Goal: Information Seeking & Learning: Learn about a topic

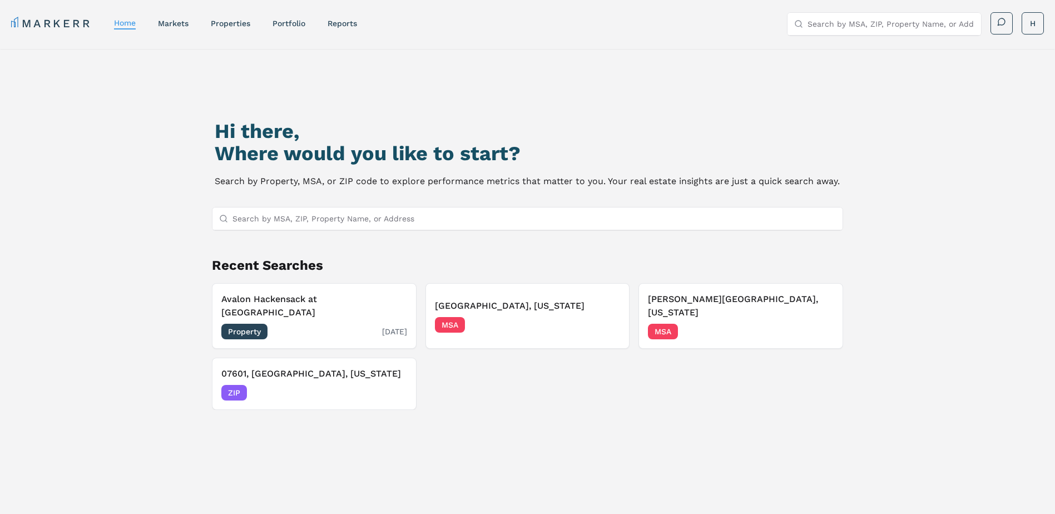
click at [353, 324] on div "Property 07/23/2025" at bounding box center [314, 332] width 186 height 16
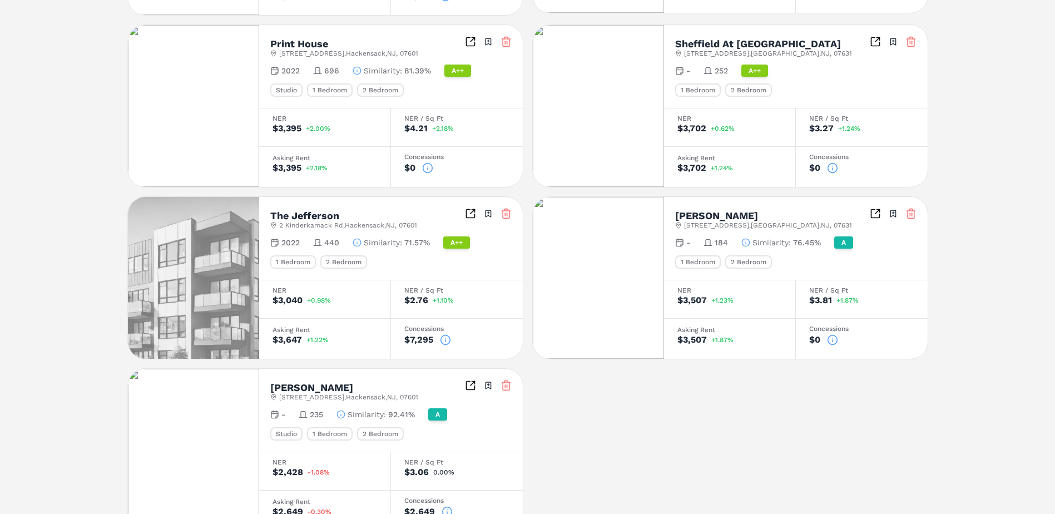
scroll to position [111, 0]
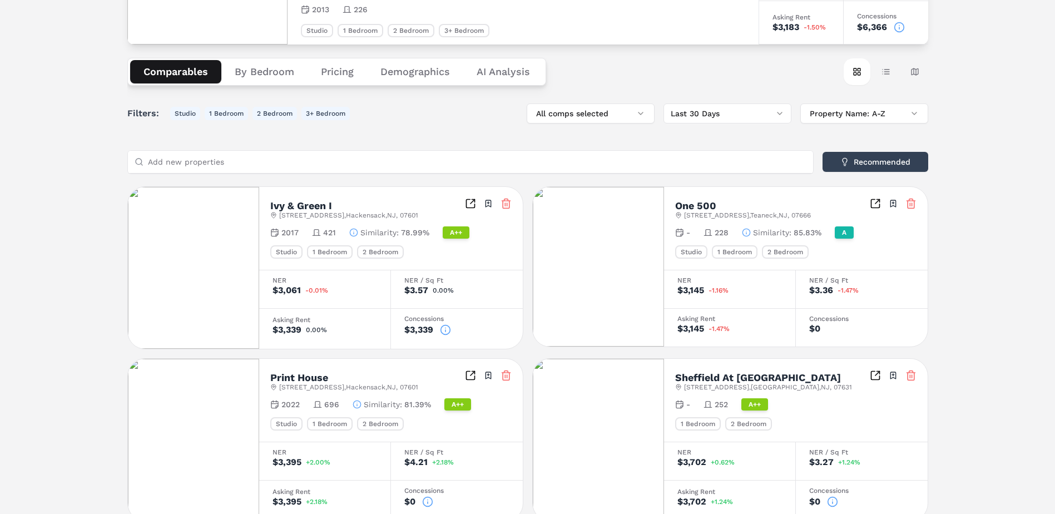
click at [281, 71] on button "By Bedroom" at bounding box center [264, 71] width 86 height 23
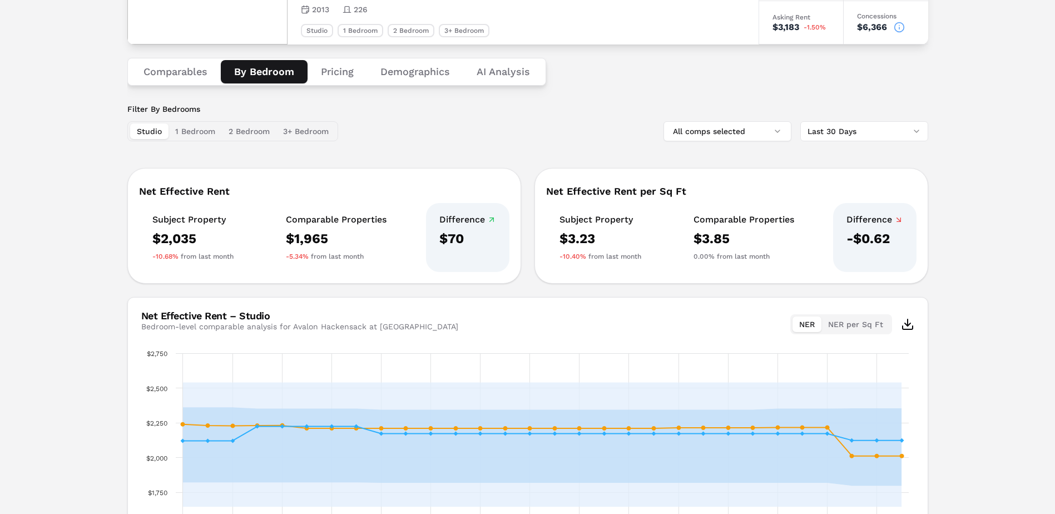
click at [333, 83] on div "Comparables By Bedroom Pricing Demographics AI Analysis" at bounding box center [336, 72] width 419 height 28
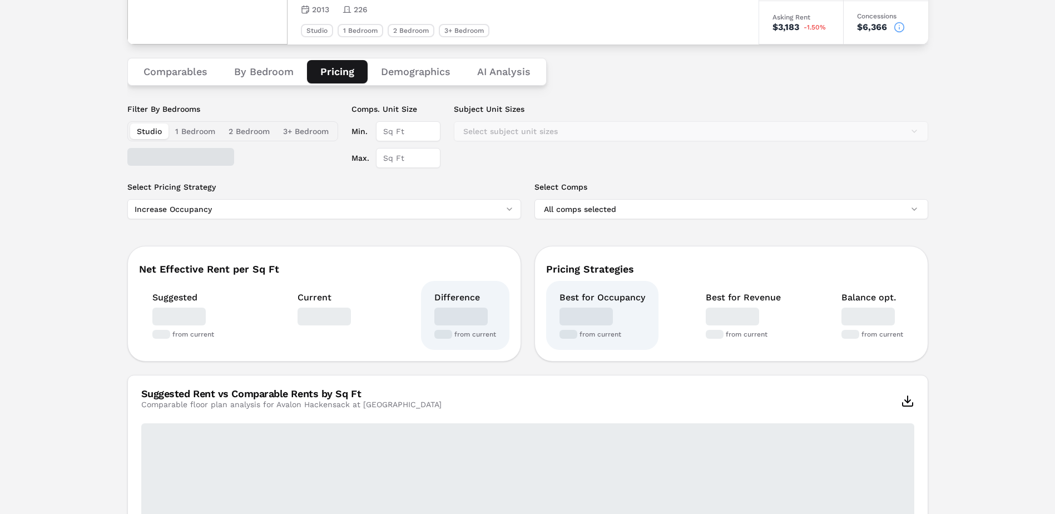
click at [333, 77] on button "Pricing" at bounding box center [337, 71] width 61 height 23
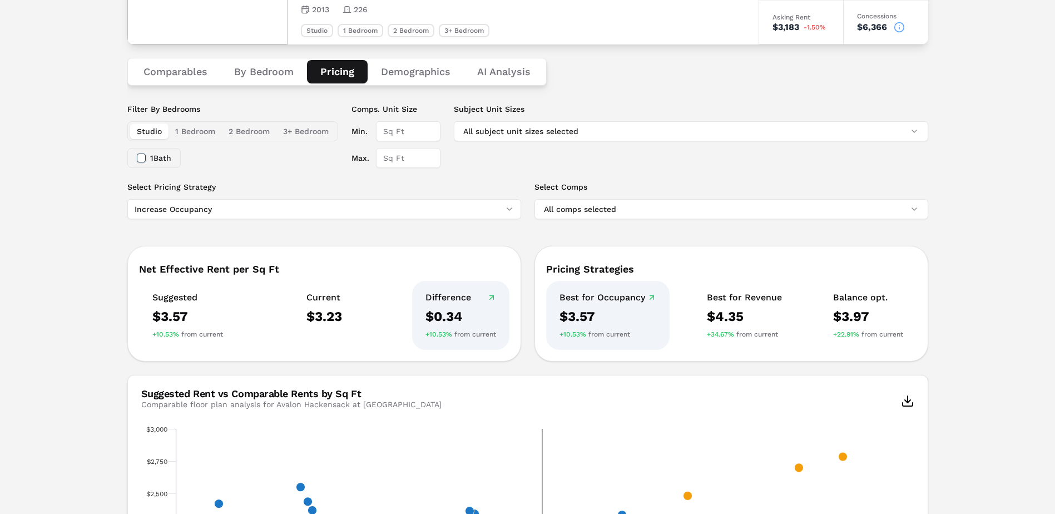
scroll to position [0, 0]
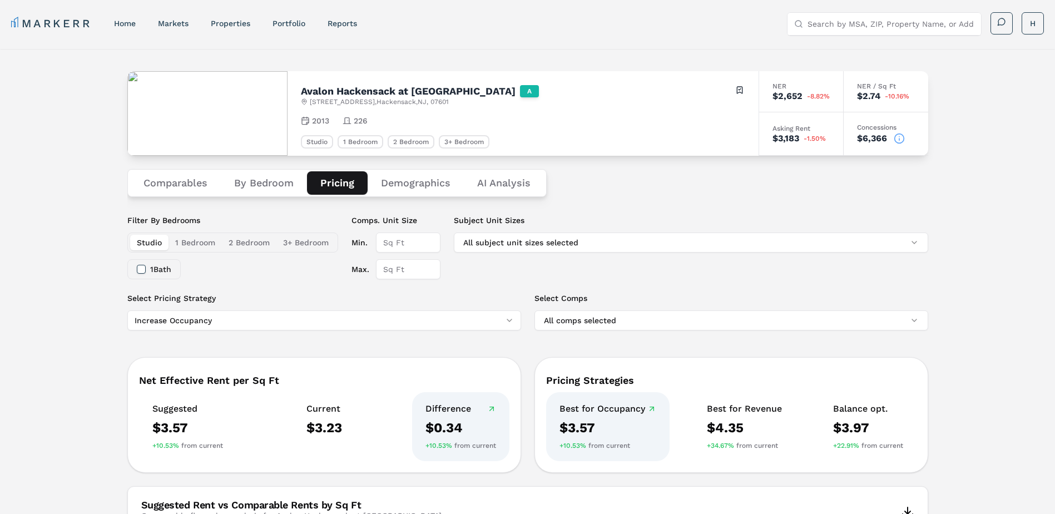
click at [402, 186] on button "Demographics" at bounding box center [416, 182] width 96 height 23
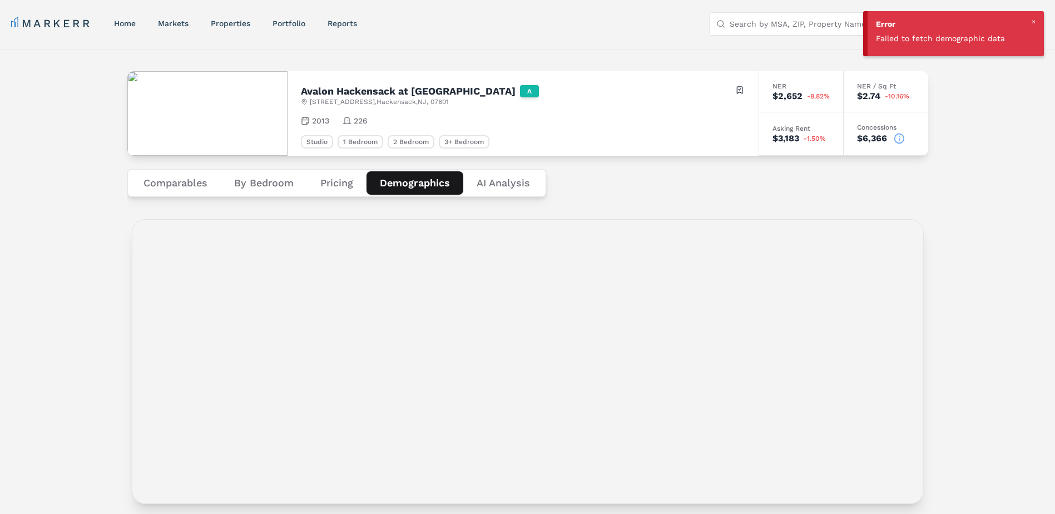
click at [523, 189] on Analysis "AI Analysis" at bounding box center [503, 182] width 80 height 23
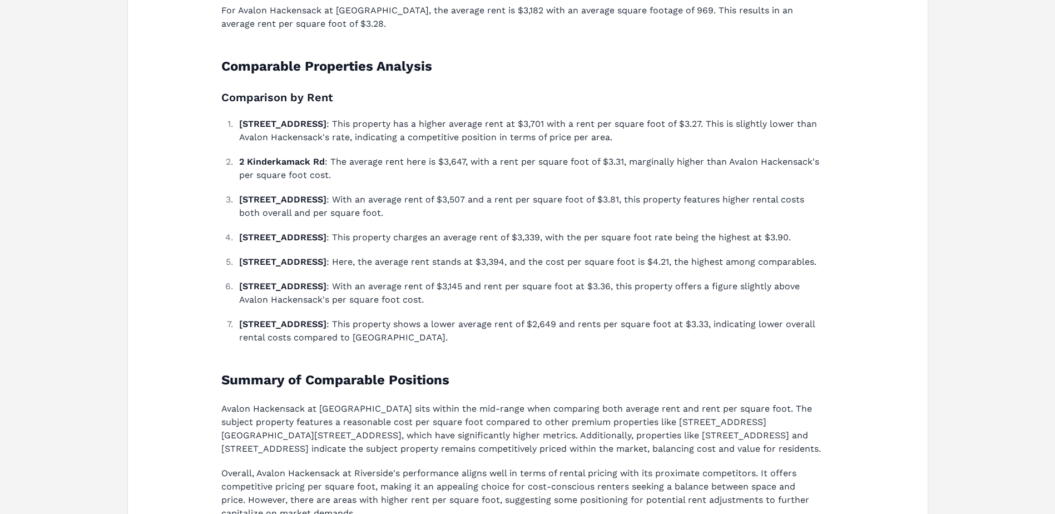
scroll to position [466, 0]
